Goal: Task Accomplishment & Management: Use online tool/utility

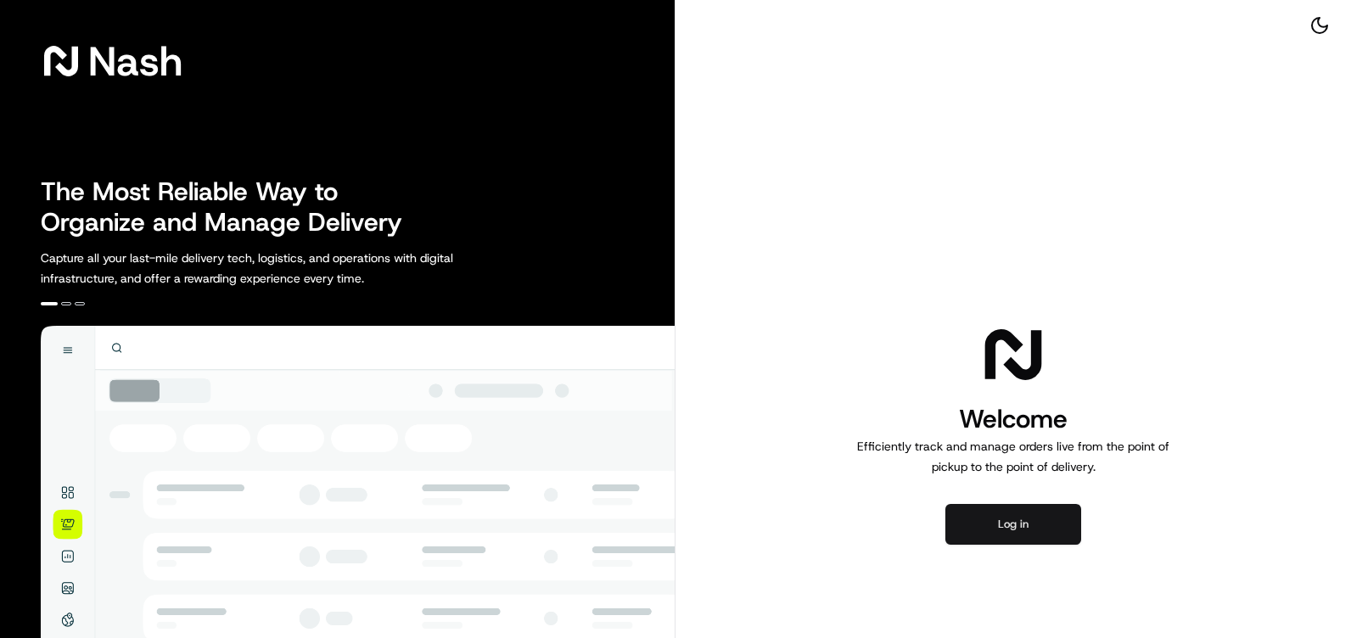
click at [974, 526] on button "Log in" at bounding box center [1014, 524] width 136 height 41
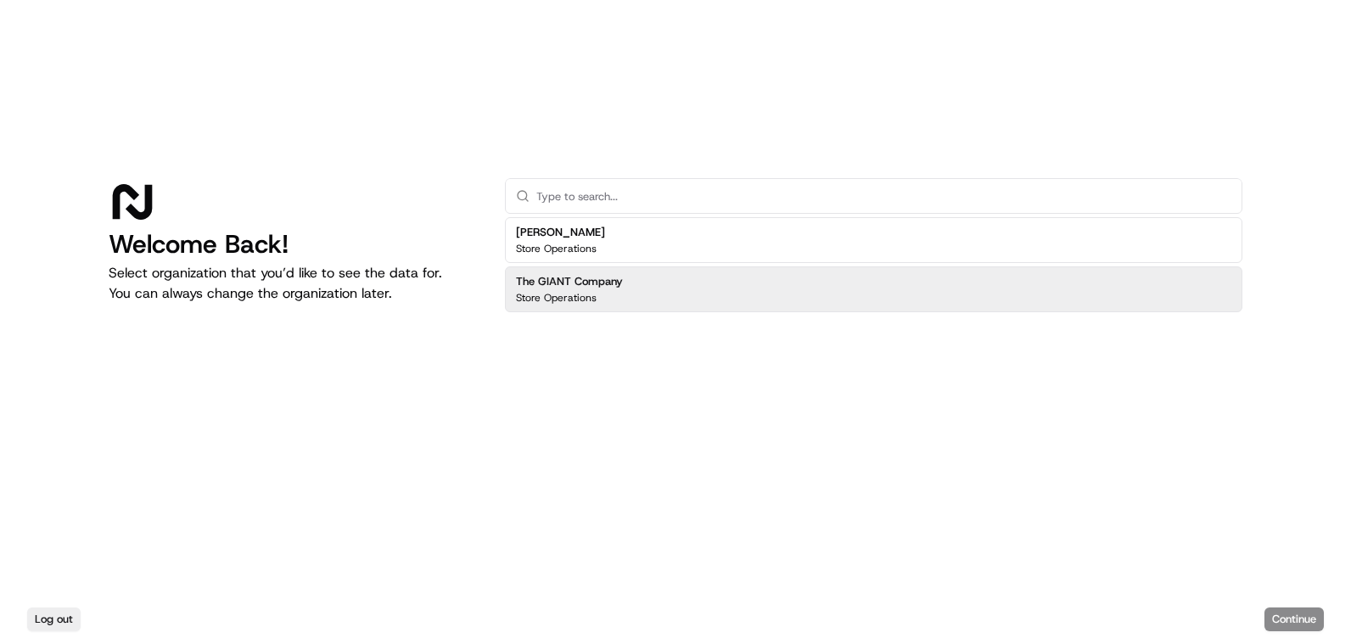
click at [586, 286] on h2 "The GIANT Company" at bounding box center [569, 281] width 107 height 15
click at [1296, 620] on button "Continue" at bounding box center [1294, 620] width 59 height 24
